Goal: Transaction & Acquisition: Register for event/course

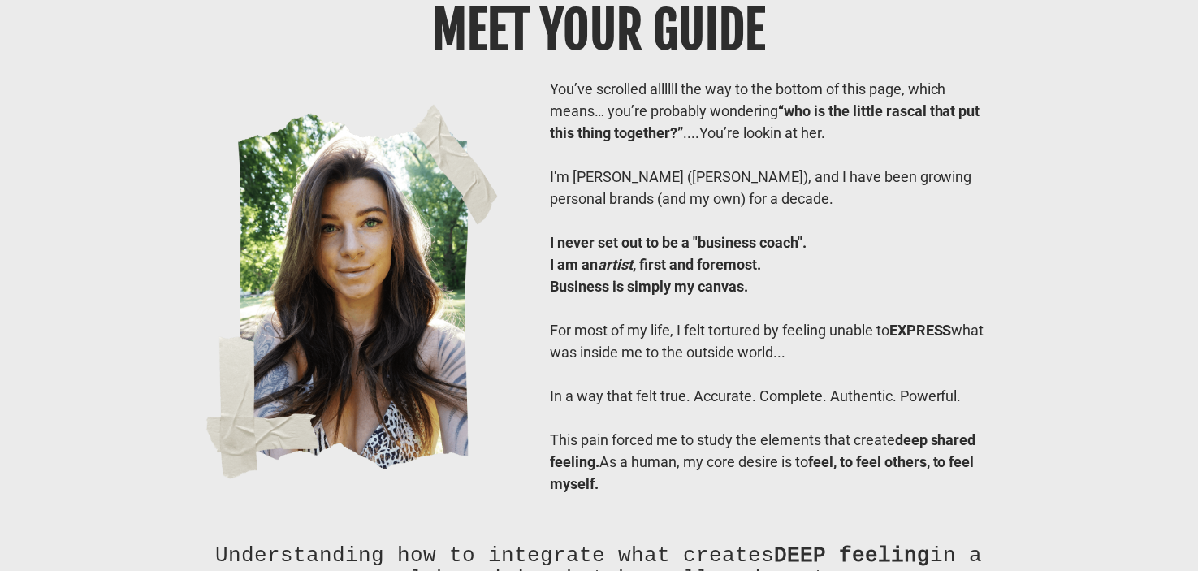
click at [645, 209] on div "I'm [PERSON_NAME] ([PERSON_NAME]), and I have been growing personal brands (and…" at bounding box center [773, 188] width 447 height 44
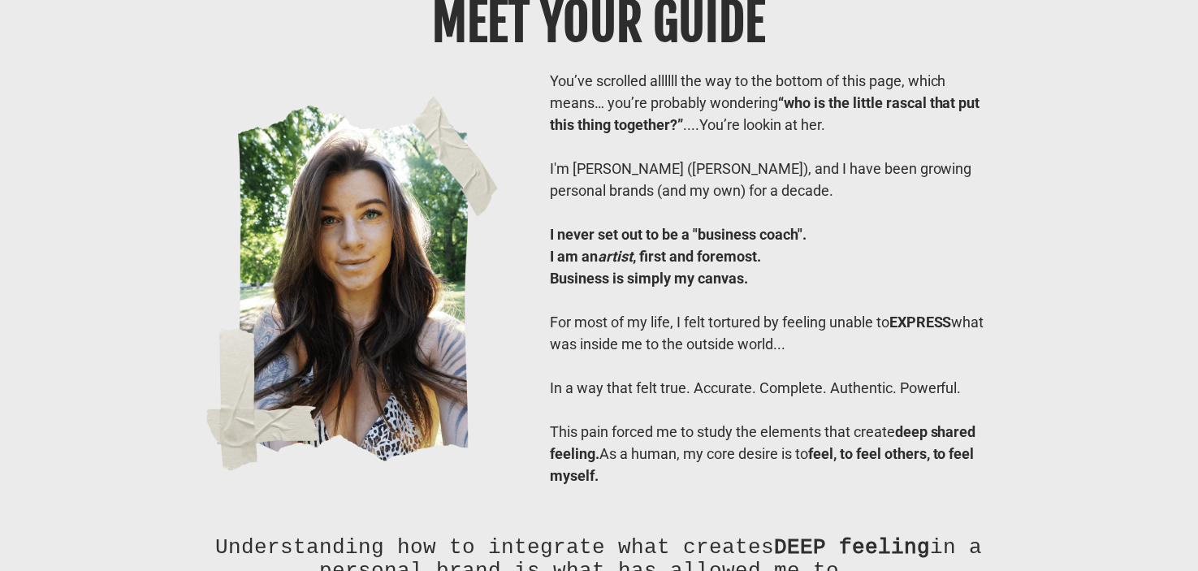
scroll to position [12198, 0]
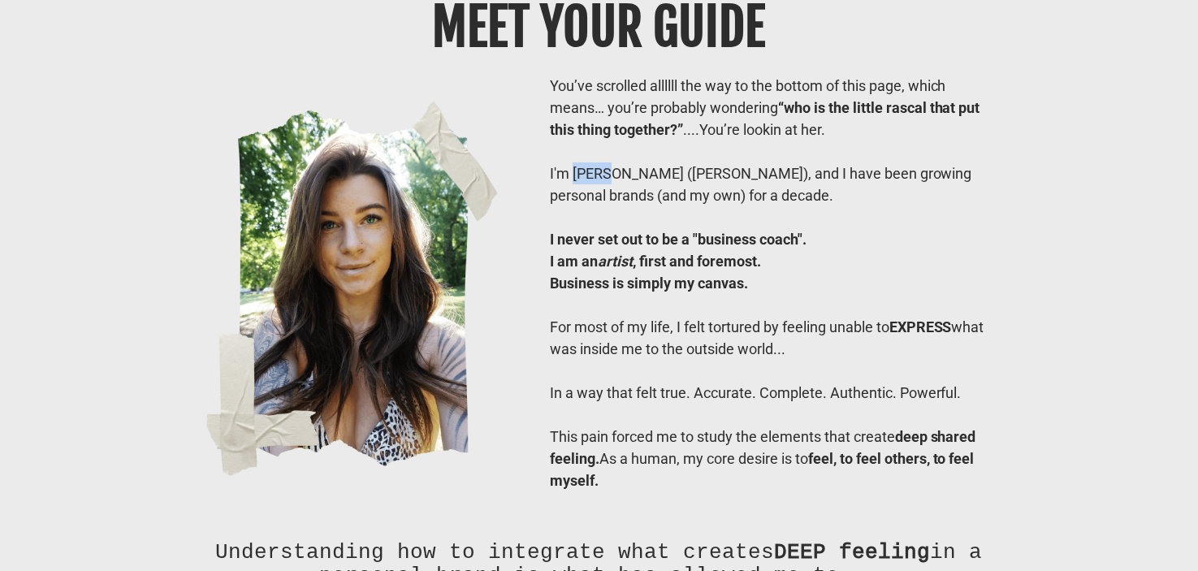
drag, startPoint x: 572, startPoint y: 213, endPoint x: 615, endPoint y: 222, distance: 43.3
click at [615, 206] on div "I'm [PERSON_NAME] ([PERSON_NAME]), and I have been growing personal brands (and…" at bounding box center [773, 184] width 447 height 44
drag, startPoint x: 652, startPoint y: 222, endPoint x: 707, endPoint y: 221, distance: 55.2
click at [707, 206] on div "I'm [PERSON_NAME] ([PERSON_NAME]), and I have been growing personal brands (and…" at bounding box center [773, 184] width 447 height 44
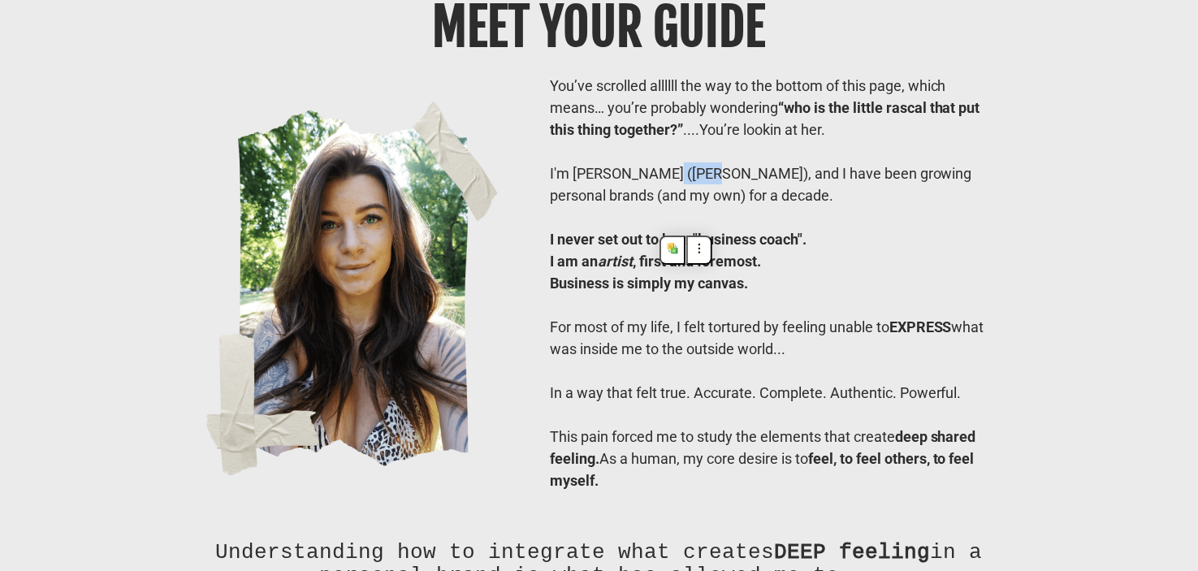
copy div "RAYRAY"
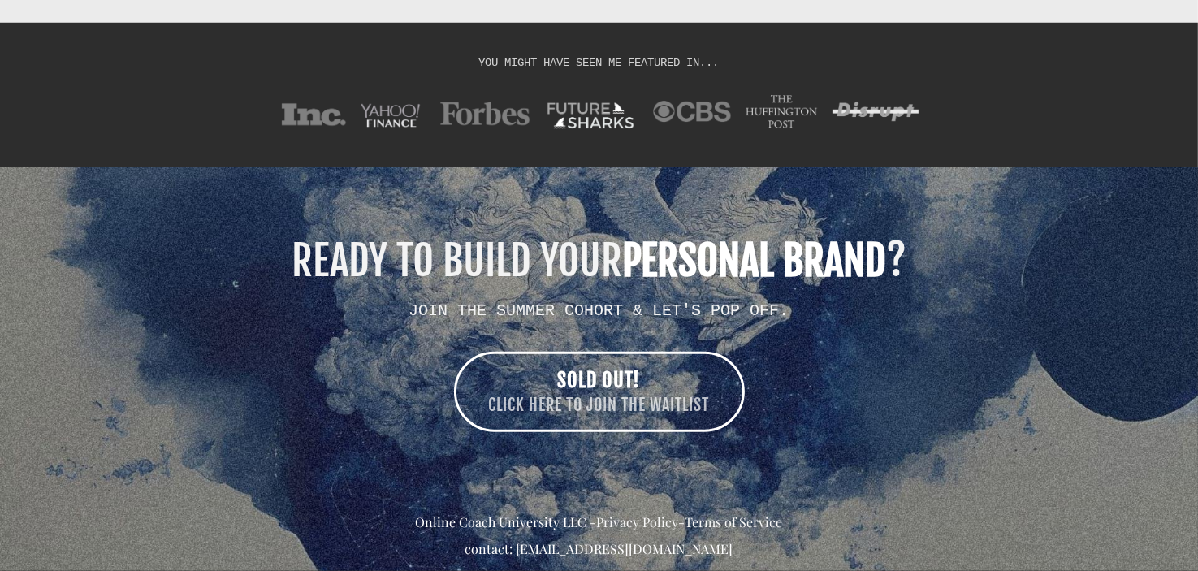
scroll to position [13488, 0]
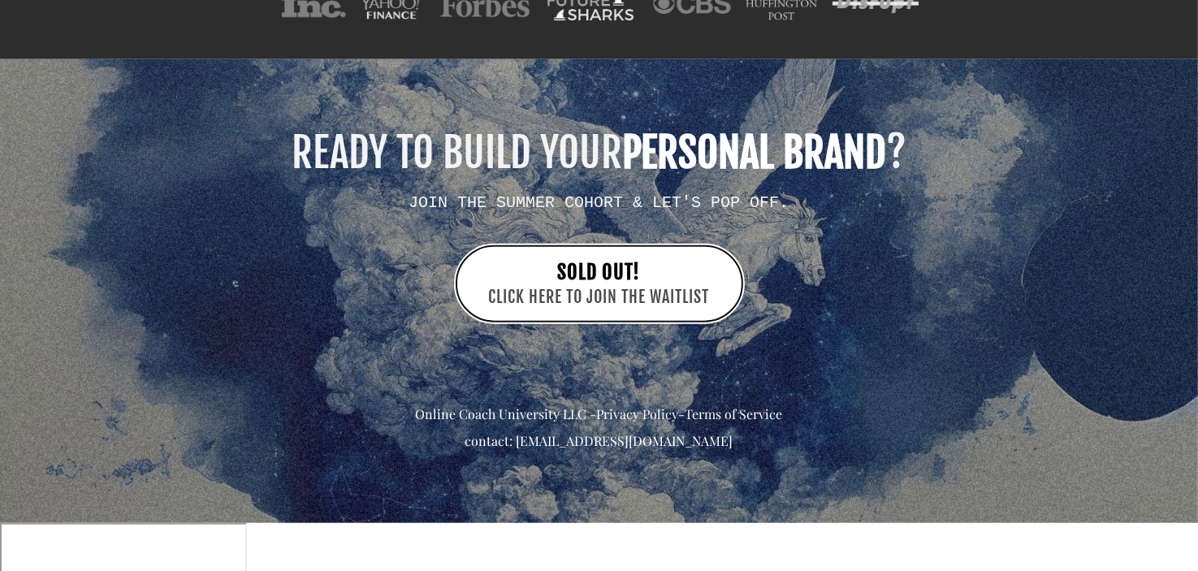
click at [624, 324] on link "SOLD OUT! CLICK HERE TO JOIN THE WAITLIST" at bounding box center [599, 284] width 291 height 80
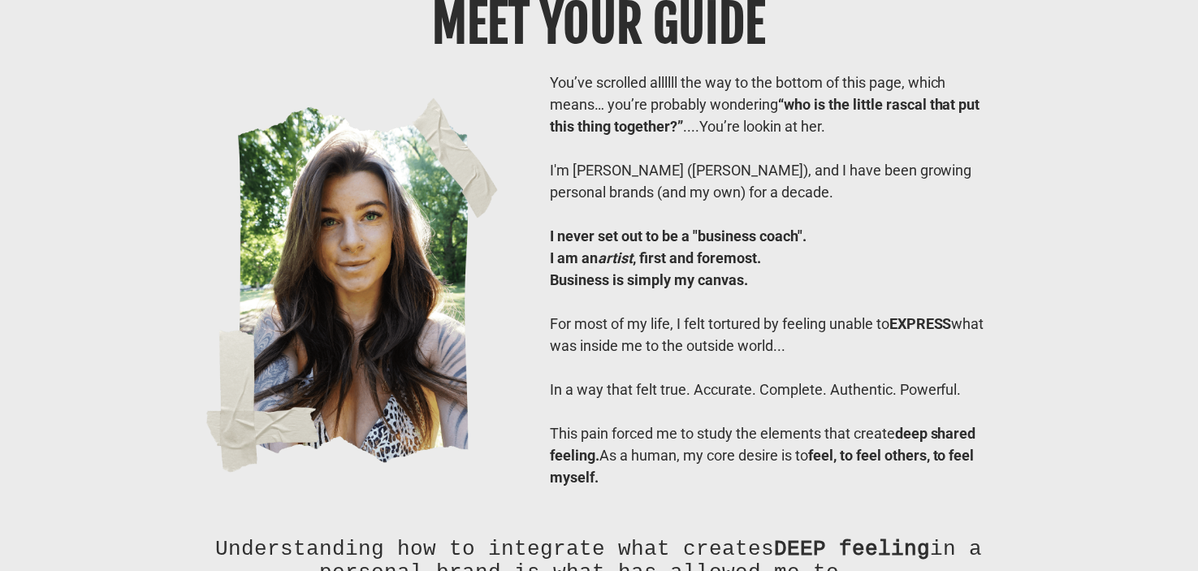
scroll to position [12202, 0]
drag, startPoint x: 577, startPoint y: 218, endPoint x: 647, endPoint y: 217, distance: 69.8
click at [647, 202] on div "I'm [PERSON_NAME] ([PERSON_NAME]), and I have been growing personal brands (and…" at bounding box center [773, 180] width 447 height 44
drag, startPoint x: 647, startPoint y: 217, endPoint x: 576, endPoint y: 218, distance: 71.5
click at [576, 202] on div "I'm [PERSON_NAME] ([PERSON_NAME]), and I have been growing personal brands (and…" at bounding box center [773, 180] width 447 height 44
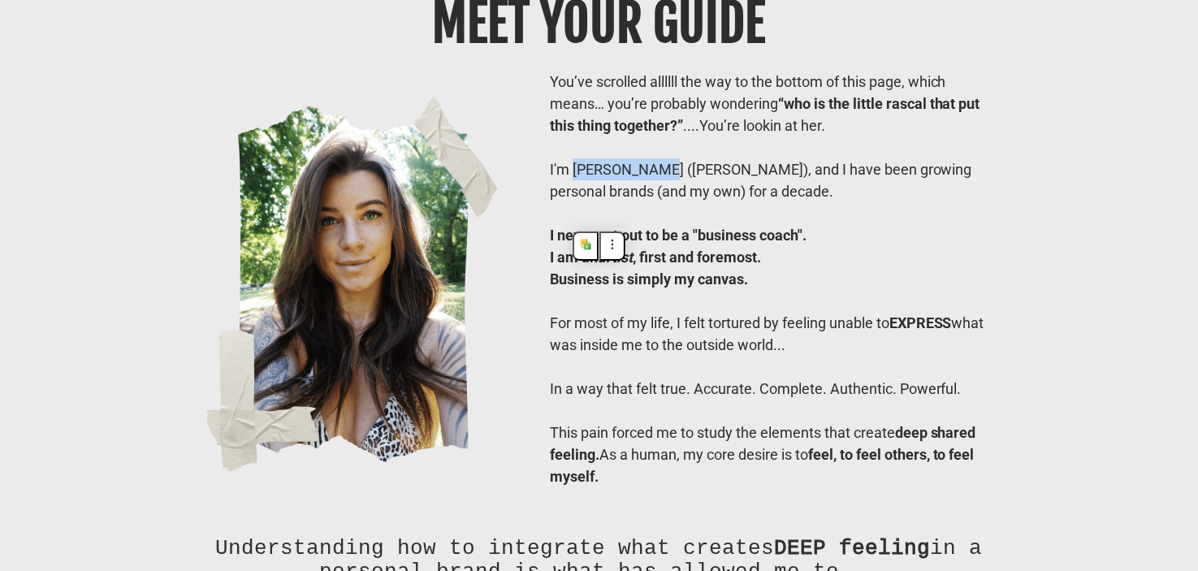
copy div "[PERSON_NAME]"
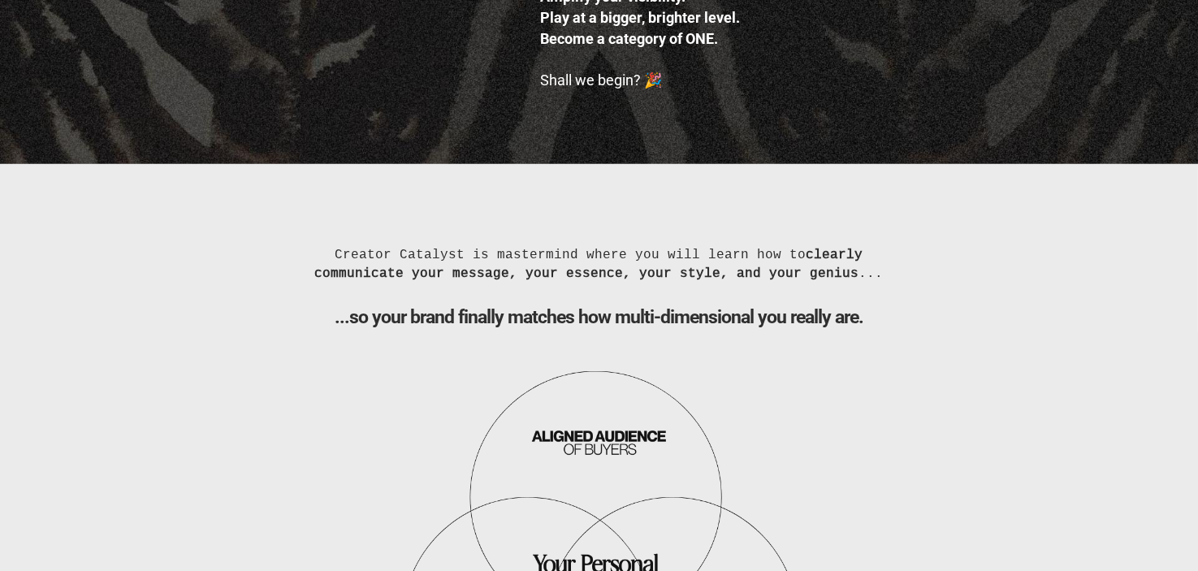
scroll to position [1320, 0]
